Goal: Find specific page/section: Find specific page/section

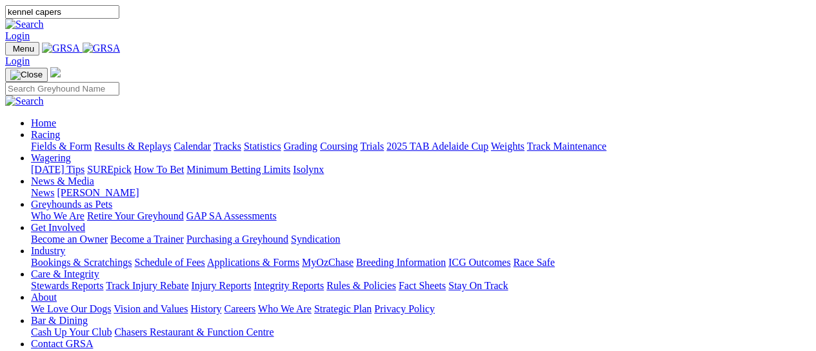
type input "kennel capers"
click at [94, 175] on link "News & Media" at bounding box center [62, 180] width 63 height 11
drag, startPoint x: 468, startPoint y: 16, endPoint x: 361, endPoint y: 16, distance: 107.1
click at [361, 16] on div "kennel capers Login" at bounding box center [408, 23] width 806 height 37
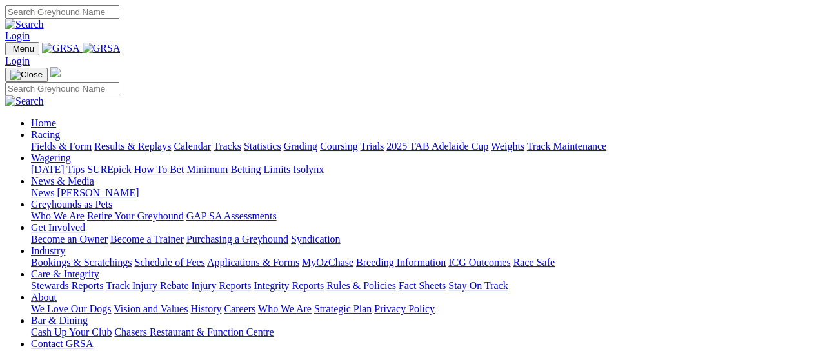
click at [94, 175] on link "News & Media" at bounding box center [62, 180] width 63 height 11
click at [139, 187] on link "[PERSON_NAME]" at bounding box center [98, 192] width 82 height 11
